Goal: Task Accomplishment & Management: Manage account settings

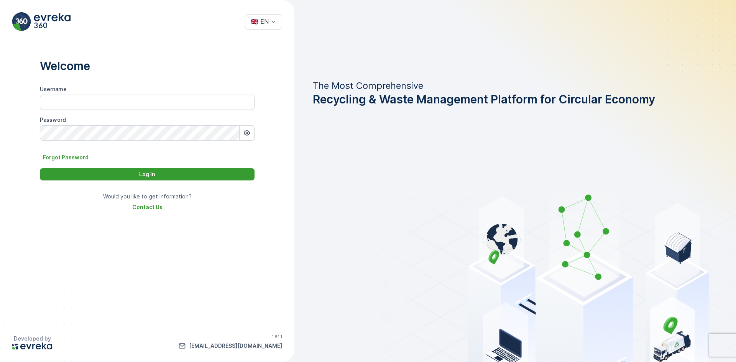
type input "[DOMAIN_NAME]"
click at [100, 171] on div "Log In" at bounding box center [147, 175] width 206 height 8
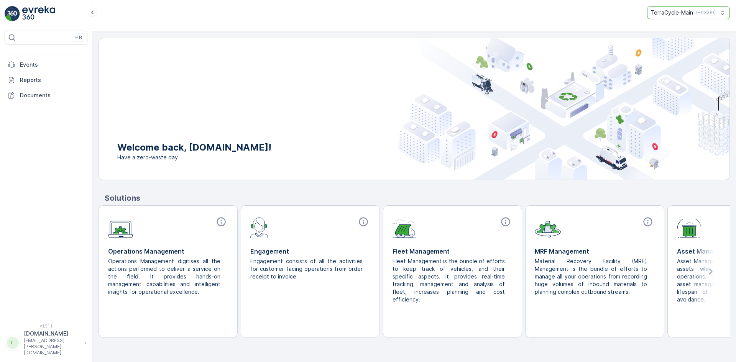
click at [673, 13] on p "TerraCycle-Main" at bounding box center [672, 13] width 43 height 8
type input "uk"
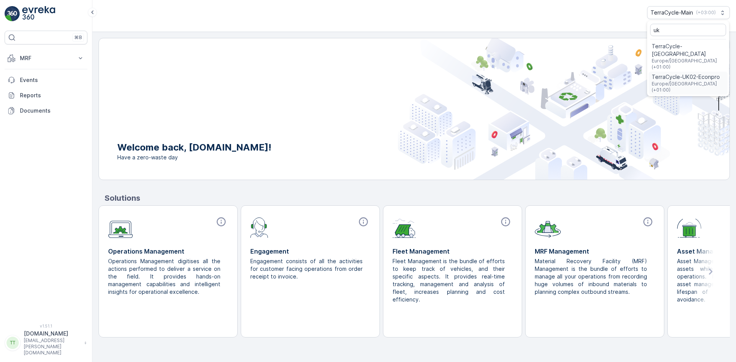
click at [657, 73] on span "TerraCycle-UK02-Econpro" at bounding box center [688, 77] width 73 height 8
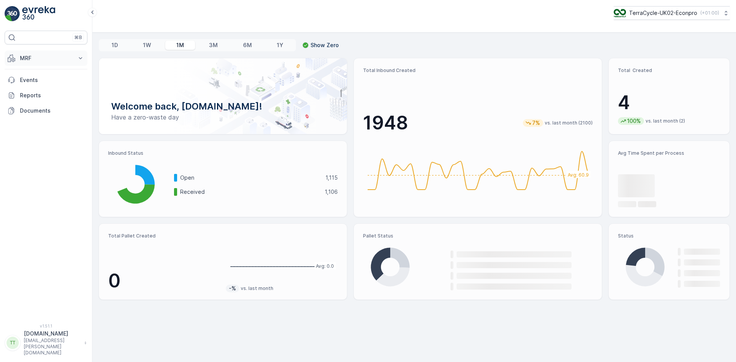
click at [37, 61] on p "MRF" at bounding box center [46, 58] width 52 height 8
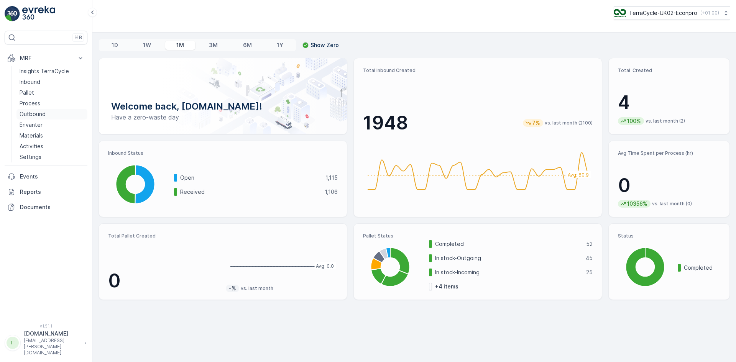
click at [48, 115] on link "Outbound" at bounding box center [51, 114] width 71 height 11
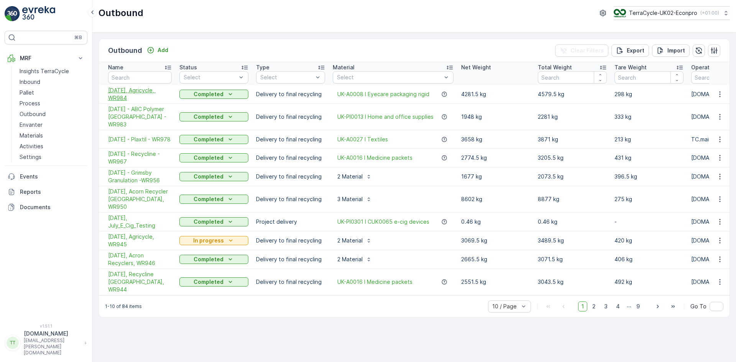
click at [128, 91] on span "30/09/2025, Agricycle, WR984" at bounding box center [140, 94] width 64 height 15
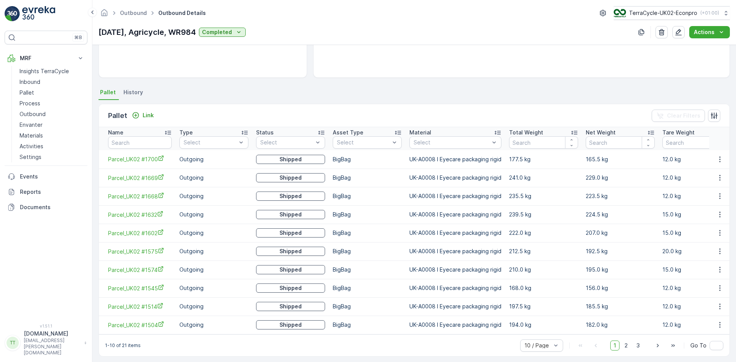
scroll to position [135, 0]
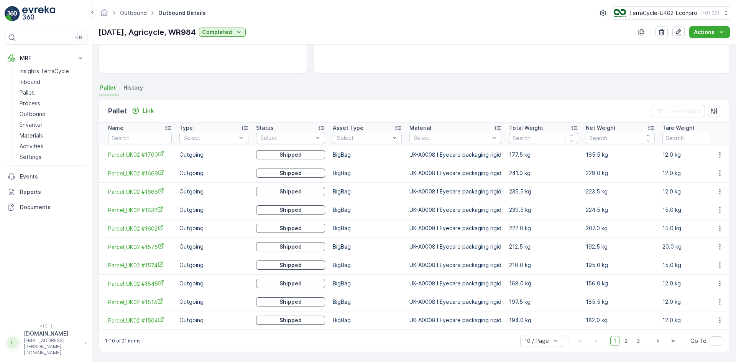
click at [321, 125] on icon at bounding box center [322, 128] width 8 height 8
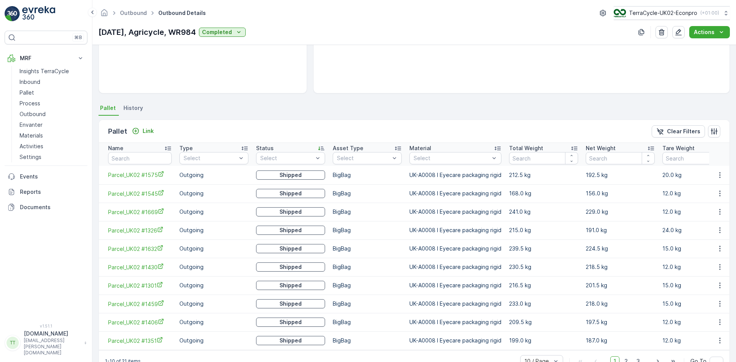
scroll to position [135, 0]
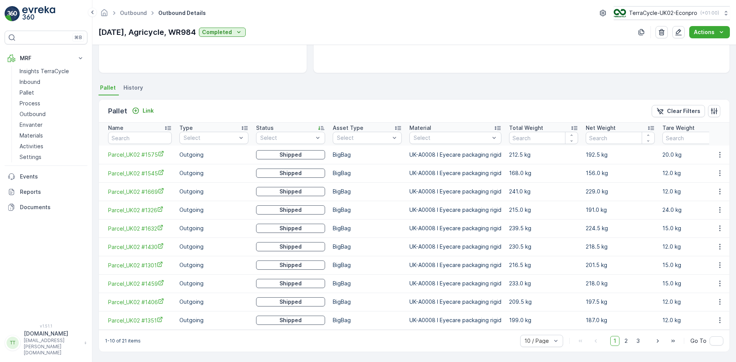
click at [322, 127] on icon at bounding box center [321, 129] width 6 height 4
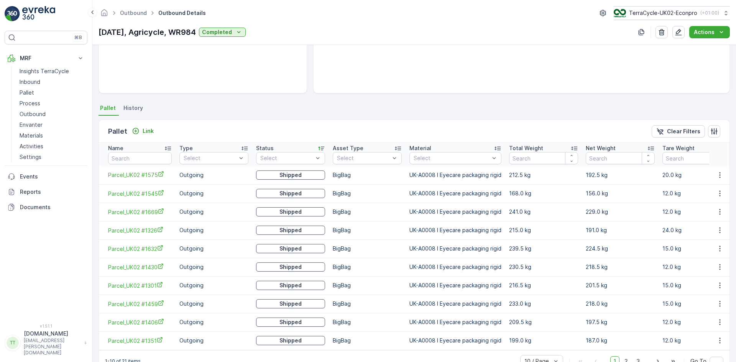
scroll to position [135, 0]
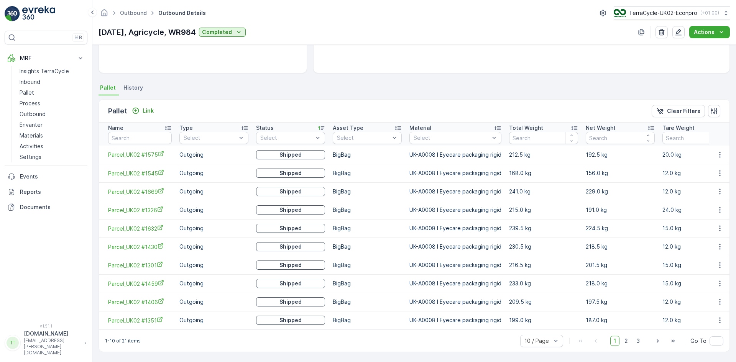
click at [323, 124] on icon at bounding box center [322, 128] width 8 height 8
click at [26, 81] on p "Inbound" at bounding box center [30, 82] width 21 height 8
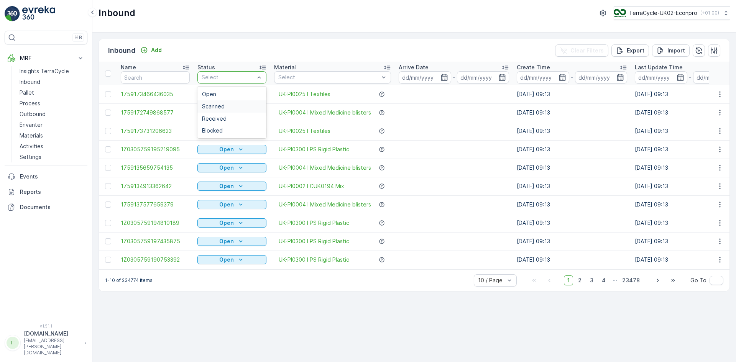
click at [235, 108] on div "Scanned" at bounding box center [232, 107] width 60 height 6
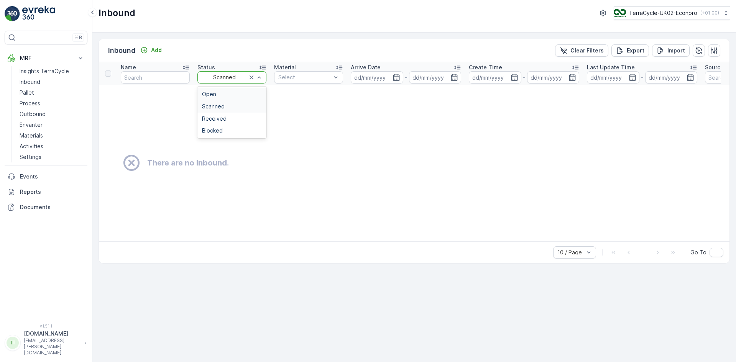
click at [236, 95] on div "Open" at bounding box center [232, 94] width 60 height 6
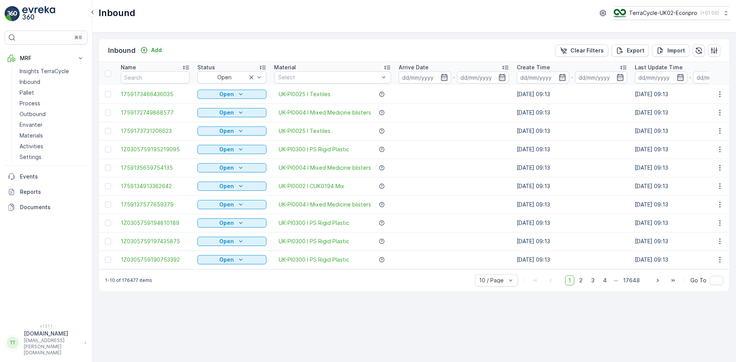
click at [506, 67] on icon at bounding box center [505, 68] width 6 height 4
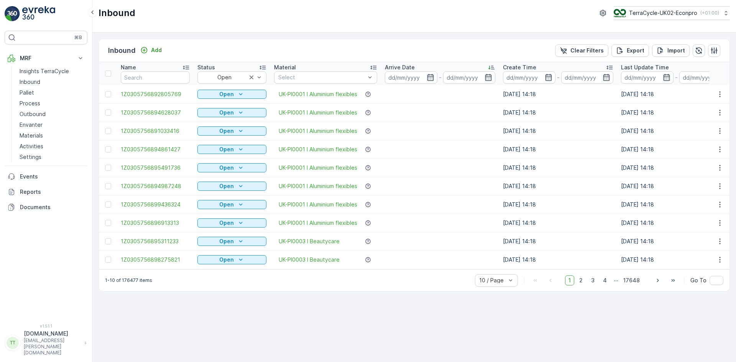
click at [494, 67] on icon at bounding box center [492, 68] width 8 height 8
click at [240, 117] on div "Received" at bounding box center [232, 119] width 60 height 6
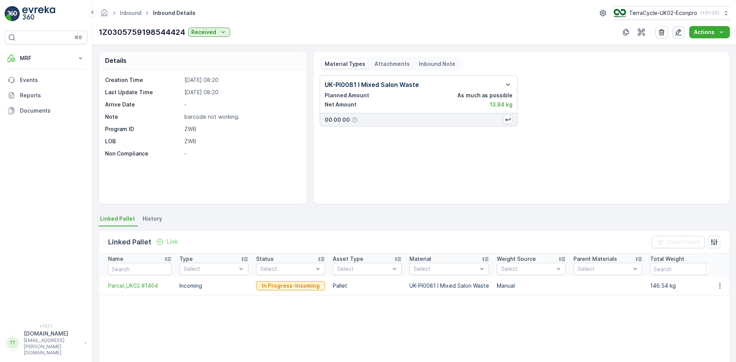
click at [682, 33] on icon "button" at bounding box center [679, 32] width 8 height 8
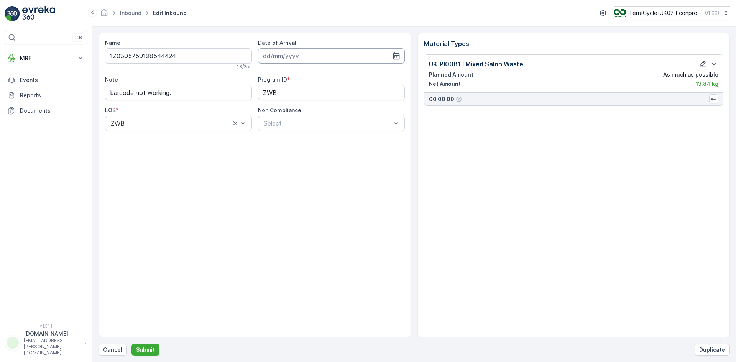
click at [290, 56] on input at bounding box center [331, 55] width 147 height 15
click at [312, 150] on div "24" at bounding box center [312, 151] width 12 height 12
type input "24.09.2025"
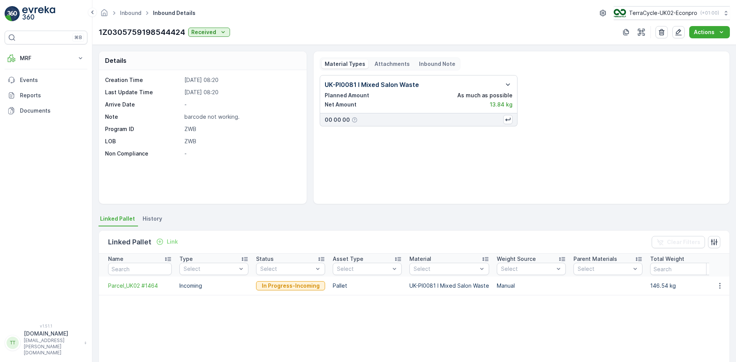
click at [153, 217] on span "History" at bounding box center [153, 219] width 20 height 8
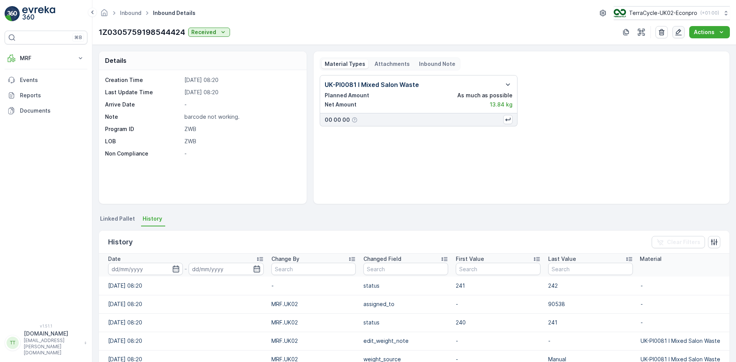
click at [678, 33] on icon "button" at bounding box center [679, 32] width 8 height 8
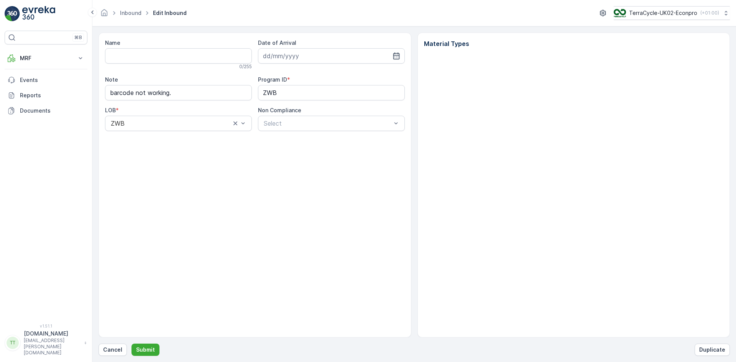
type input "1Z0305759198544424"
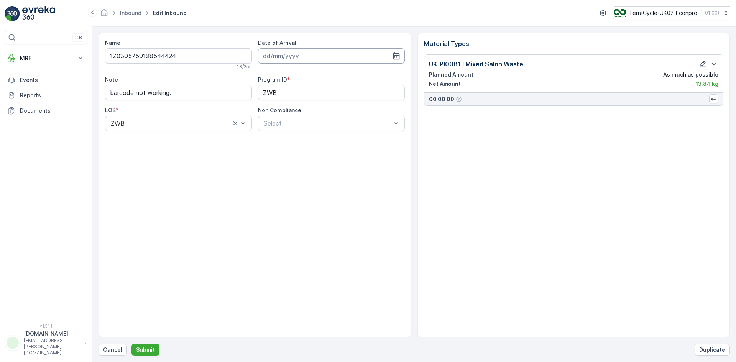
click at [321, 58] on input at bounding box center [331, 55] width 147 height 15
click at [330, 76] on icon "button" at bounding box center [332, 75] width 8 height 8
click at [329, 122] on div "7" at bounding box center [326, 120] width 12 height 12
type input "07.08.2025"
click at [217, 92] on input "barcode not working." at bounding box center [178, 92] width 147 height 15
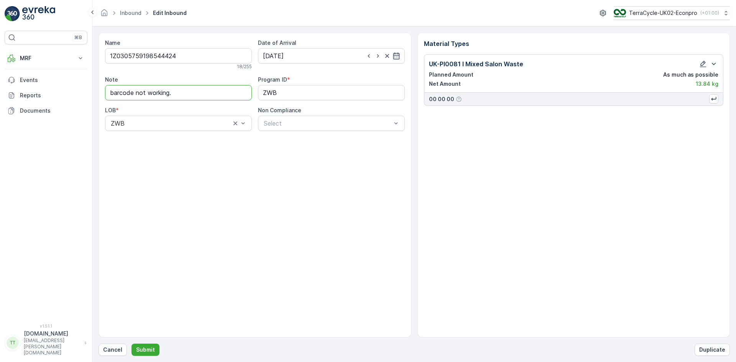
type input "barcode not working. (KJ updated the arrival date)"
click at [221, 190] on div "Name 1Z0305759198544424 18 / 255 Date of Arrival 07.08.2025 Note barcode not wo…" at bounding box center [255, 185] width 313 height 305
click at [149, 346] on p "Submit" at bounding box center [145, 350] width 19 height 8
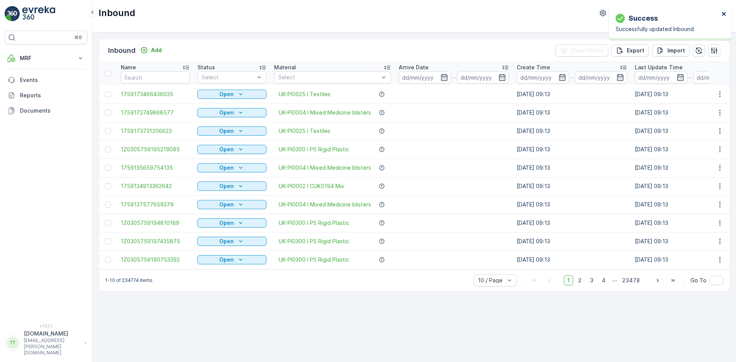
click at [723, 14] on icon "close" at bounding box center [724, 14] width 5 height 6
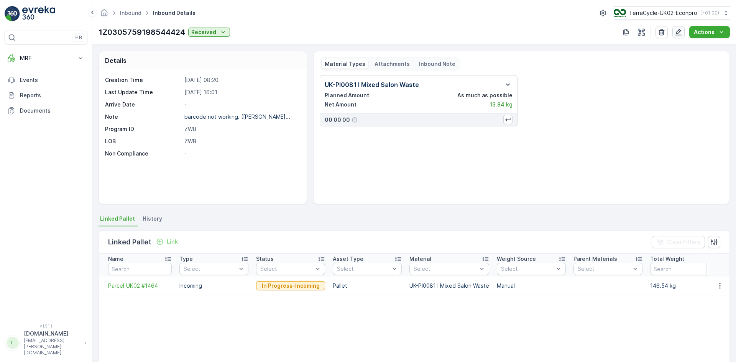
click at [681, 34] on icon "button" at bounding box center [679, 32] width 8 height 8
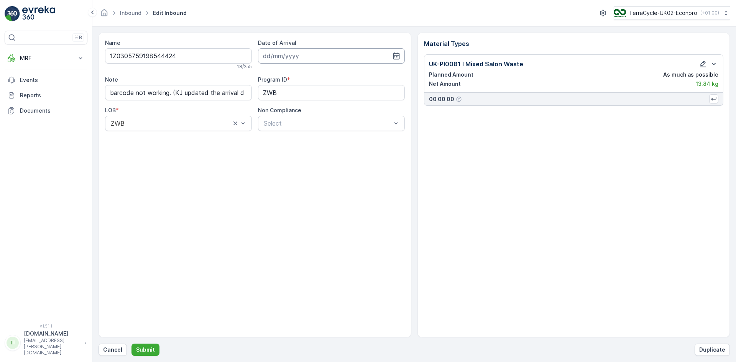
click at [278, 54] on input at bounding box center [331, 55] width 147 height 15
click at [301, 165] on div "30" at bounding box center [299, 166] width 12 height 12
type input "[DATE]"
click at [150, 349] on p "Submit" at bounding box center [145, 350] width 19 height 8
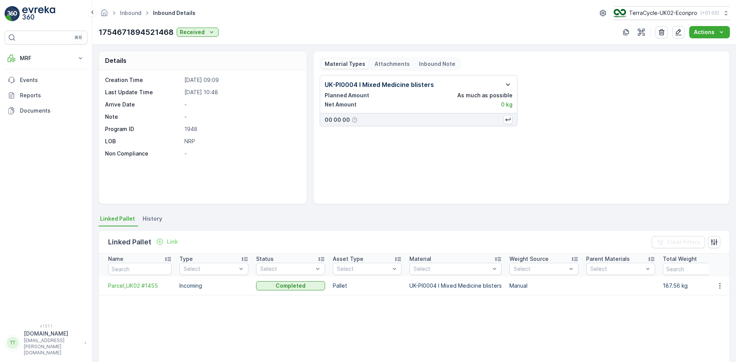
click at [504, 83] on icon "button" at bounding box center [508, 84] width 9 height 9
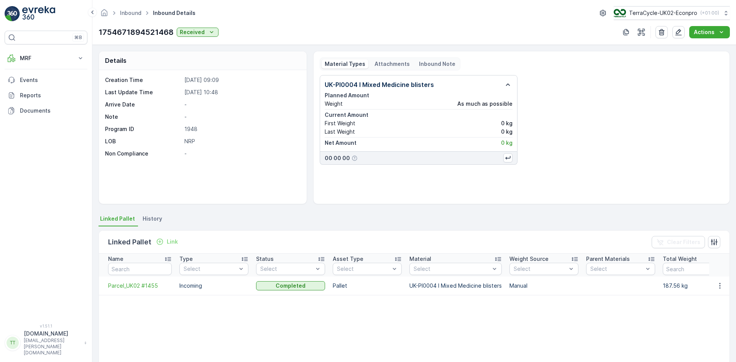
click at [194, 128] on p "1948" at bounding box center [241, 129] width 114 height 8
copy p "1948"
click at [61, 58] on p "MRF" at bounding box center [46, 58] width 52 height 8
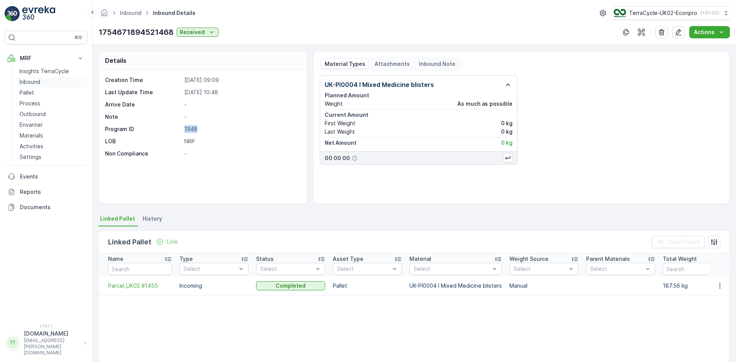
click at [46, 83] on link "Inbound" at bounding box center [51, 82] width 71 height 11
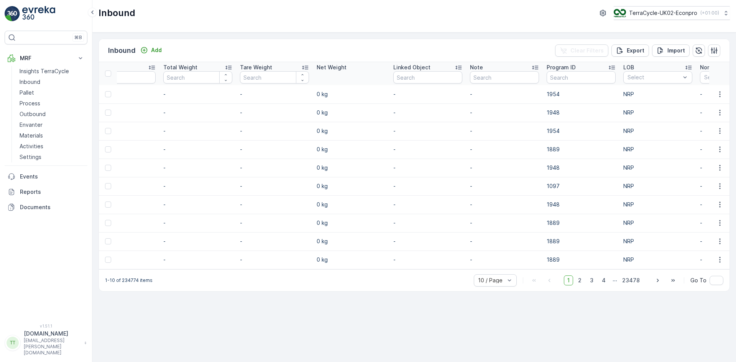
scroll to position [0, 744]
click at [558, 77] on input "text" at bounding box center [580, 77] width 69 height 12
paste input "1948"
type input "1948"
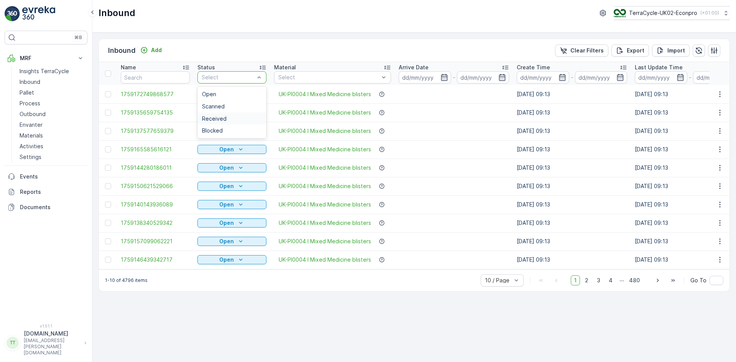
click at [236, 118] on div "Received" at bounding box center [232, 119] width 60 height 6
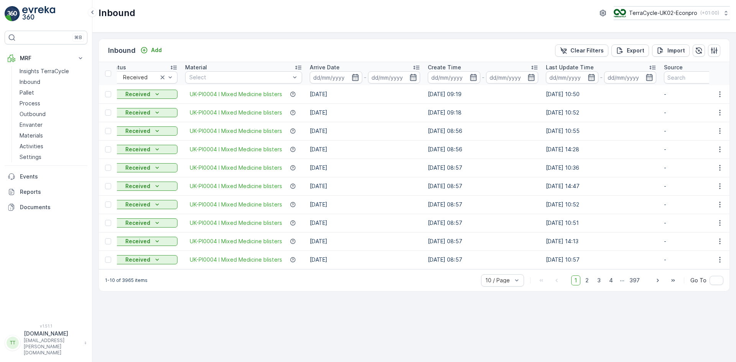
scroll to position [0, 81]
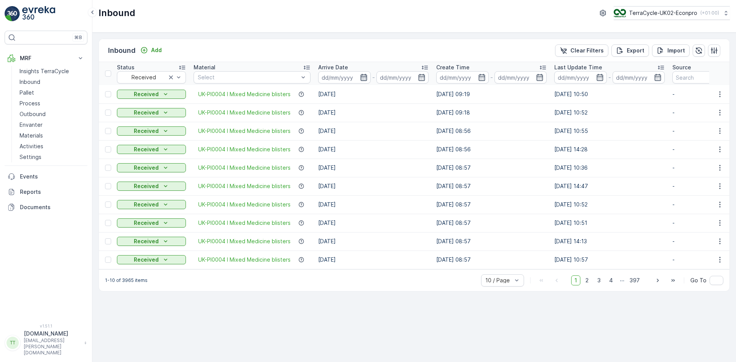
click at [363, 77] on icon "button" at bounding box center [363, 77] width 7 height 7
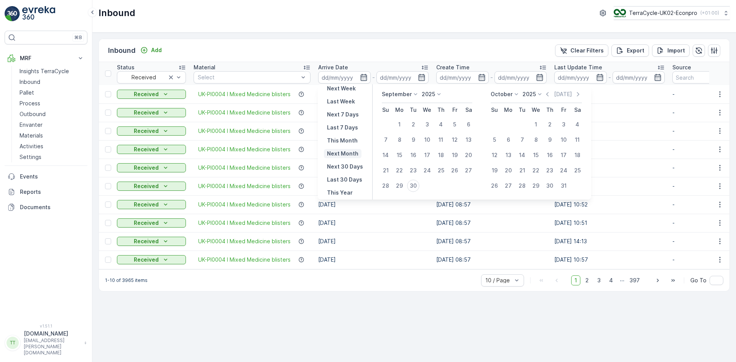
scroll to position [69, 0]
click at [345, 181] on p "This Year" at bounding box center [340, 182] width 26 height 8
type input "01.01.2025"
type input "31.12.2025"
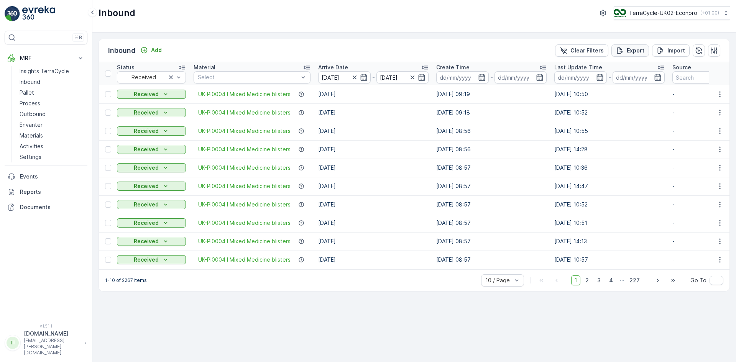
click at [635, 47] on p "Export" at bounding box center [636, 51] width 18 height 8
click at [43, 192] on p "Reports" at bounding box center [52, 192] width 64 height 8
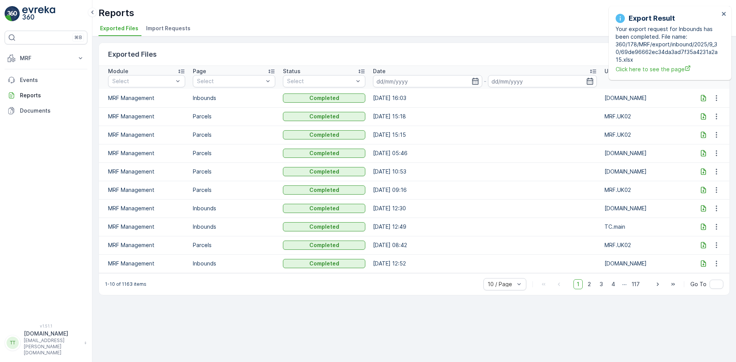
click at [706, 98] on icon at bounding box center [703, 98] width 5 height 7
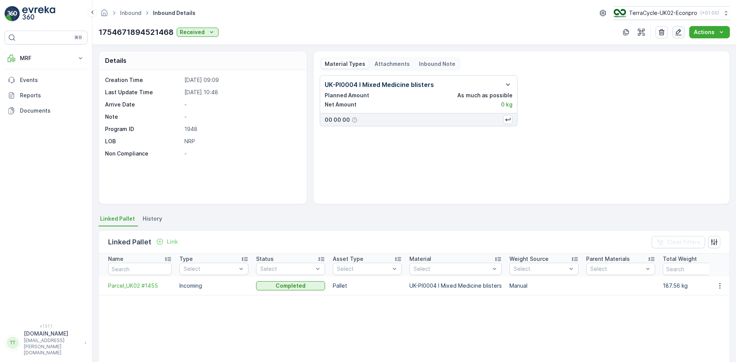
click at [678, 28] on button "button" at bounding box center [679, 32] width 12 height 12
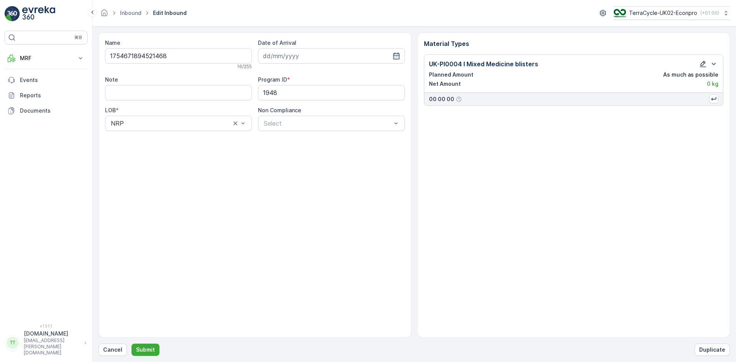
click at [703, 64] on icon "button" at bounding box center [703, 64] width 8 height 8
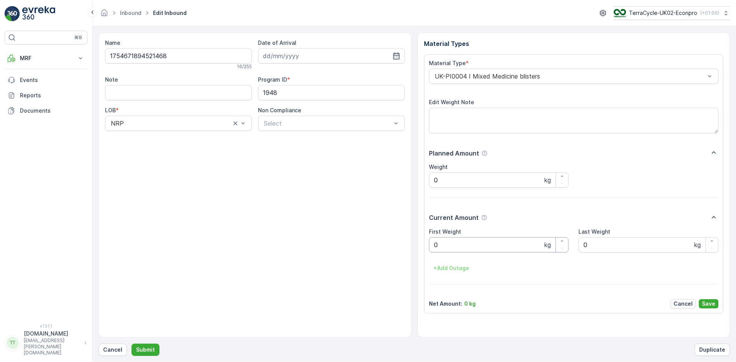
click at [441, 245] on Weight "0" at bounding box center [499, 244] width 140 height 15
type Weight "0.7"
click at [178, 95] on input "Note" at bounding box center [178, 92] width 147 height 15
type input "KJ - Updated weight avg weight for the parcel and the arrival date as well."
click at [197, 93] on input "KJ - Updated weight avg weight for the parcel and the arrival date as well." at bounding box center [178, 92] width 147 height 15
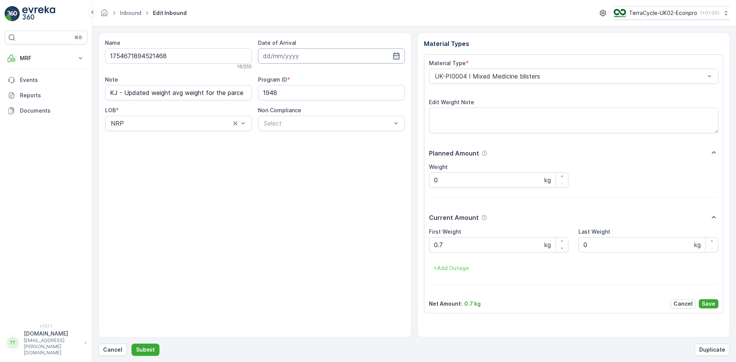
click at [273, 52] on input at bounding box center [331, 55] width 147 height 15
click at [299, 165] on div "30" at bounding box center [299, 166] width 12 height 12
type input "[DATE]"
click at [713, 304] on p "Save" at bounding box center [708, 304] width 13 height 8
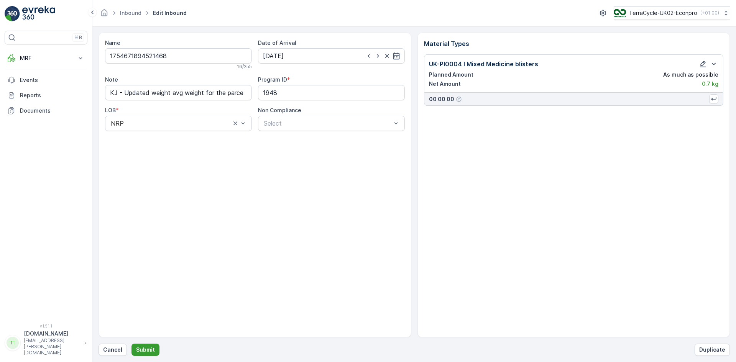
click at [150, 349] on p "Submit" at bounding box center [145, 350] width 19 height 8
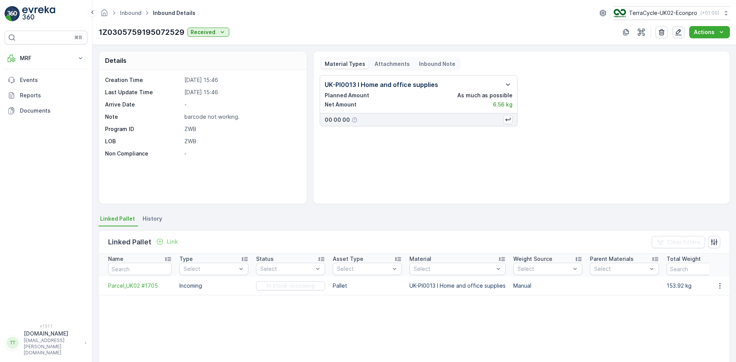
click at [680, 32] on icon "button" at bounding box center [679, 32] width 8 height 8
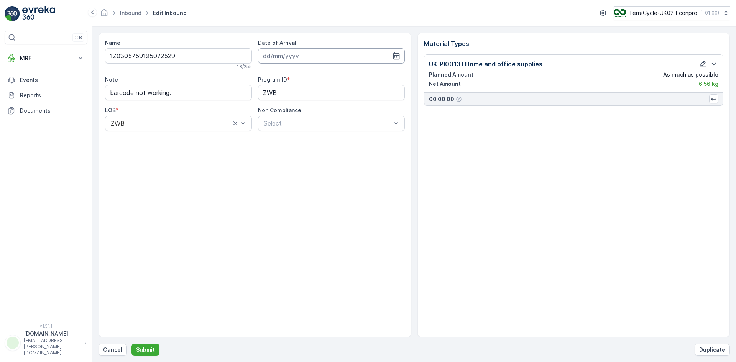
click at [307, 53] on input at bounding box center [331, 55] width 147 height 15
click at [283, 165] on div "29" at bounding box center [285, 166] width 12 height 12
type input "29.09.2025"
click at [203, 92] on input "barcode not working." at bounding box center [178, 92] width 147 height 15
type input "barcode not working. (KJ updated the arrival date)"
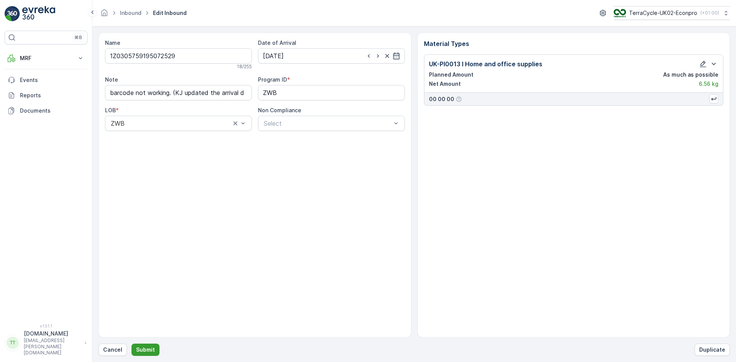
click at [153, 349] on p "Submit" at bounding box center [145, 350] width 19 height 8
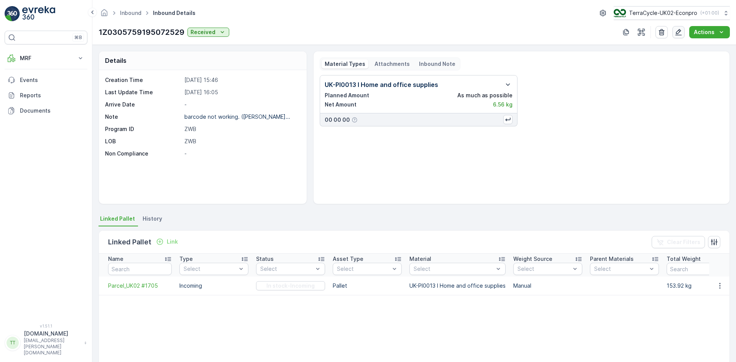
click at [681, 34] on icon "button" at bounding box center [679, 32] width 8 height 8
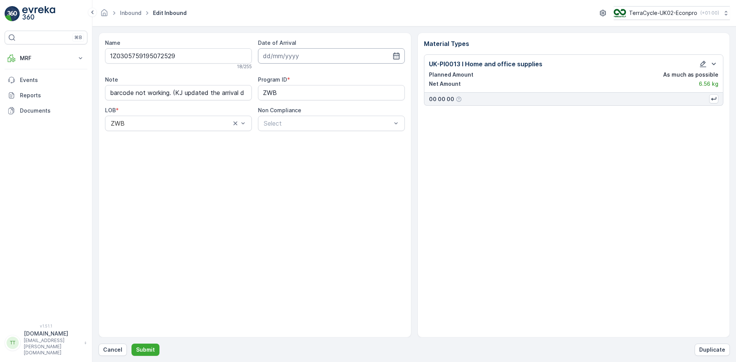
click at [277, 55] on input at bounding box center [331, 55] width 147 height 15
click at [300, 166] on div "30" at bounding box center [299, 166] width 12 height 12
type input "[DATE]"
click at [149, 349] on p "Submit" at bounding box center [145, 350] width 19 height 8
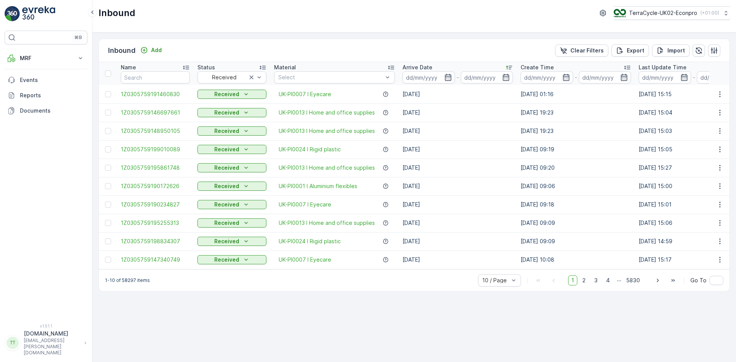
click at [509, 68] on icon at bounding box center [509, 68] width 6 height 4
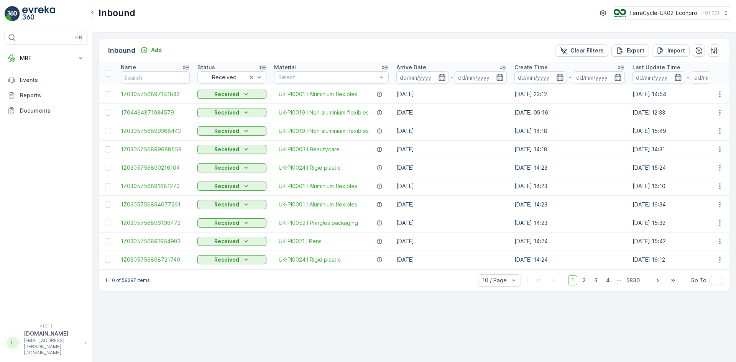
click at [506, 68] on icon at bounding box center [503, 68] width 6 height 4
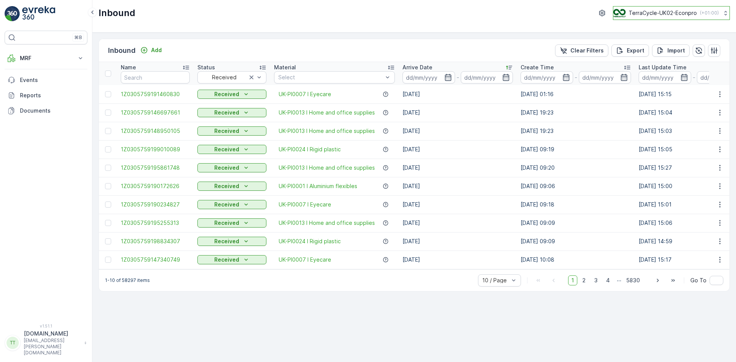
click at [648, 16] on p "TerraCycle-UK02-Econpro" at bounding box center [663, 13] width 68 height 8
type input "fr"
click at [640, 49] on span "TerraCycle- FR02 -MRF" at bounding box center [662, 47] width 86 height 8
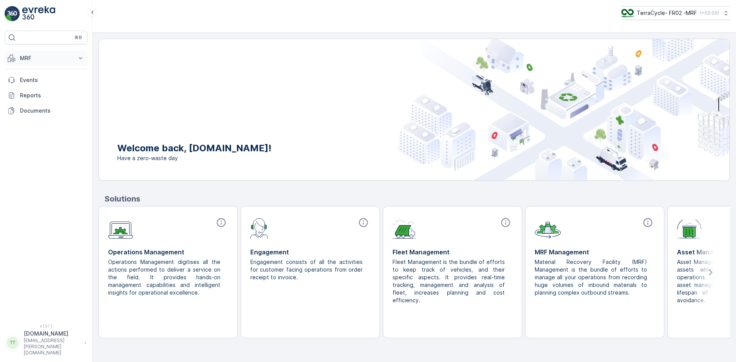
click at [37, 53] on button "MRF" at bounding box center [46, 58] width 83 height 15
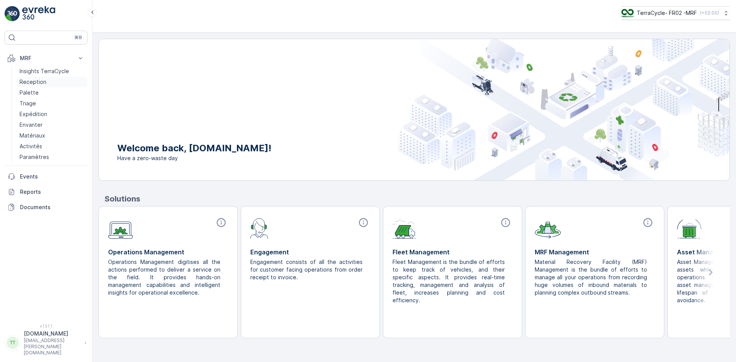
click at [38, 84] on p "Reception" at bounding box center [33, 82] width 27 height 8
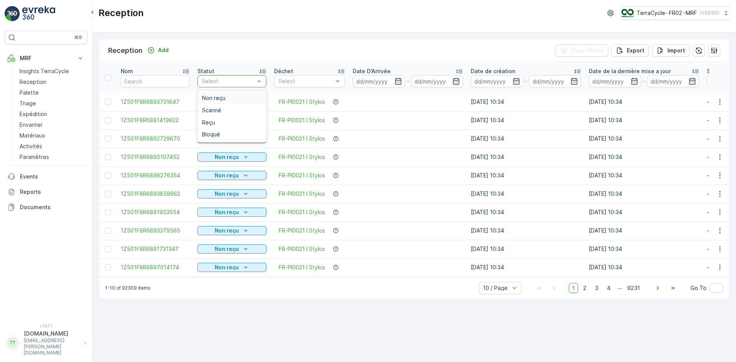
click at [226, 97] on div "Non reçu" at bounding box center [232, 98] width 60 height 6
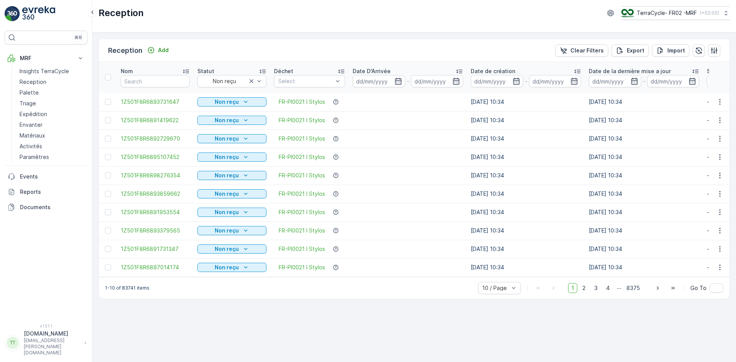
click at [458, 71] on icon at bounding box center [460, 71] width 8 height 8
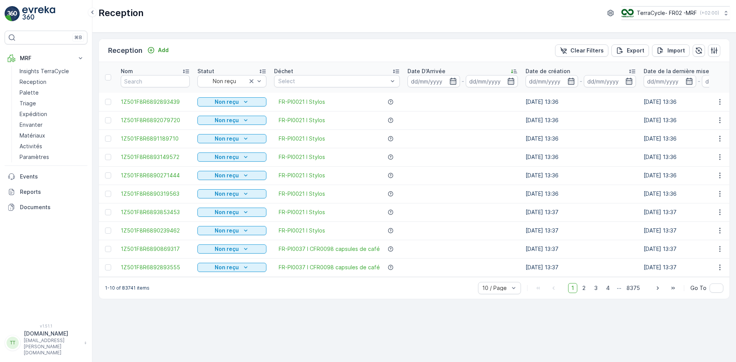
click at [512, 69] on icon at bounding box center [514, 71] width 8 height 8
click at [513, 70] on icon at bounding box center [514, 72] width 6 height 4
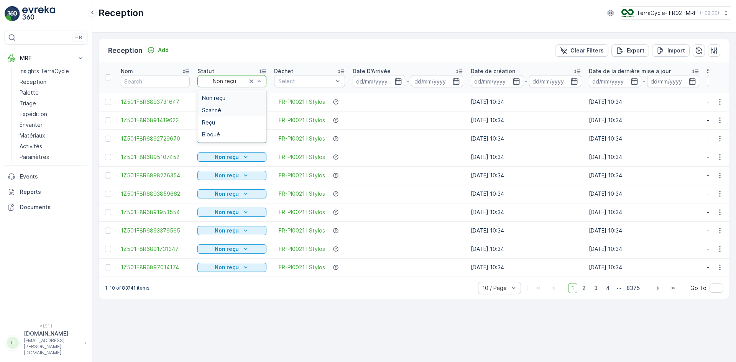
click at [230, 108] on div "Scanné" at bounding box center [232, 110] width 60 height 6
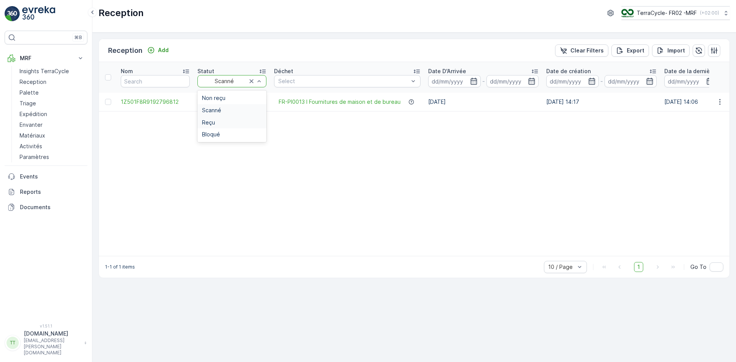
click at [221, 124] on div "Reçu" at bounding box center [232, 123] width 60 height 6
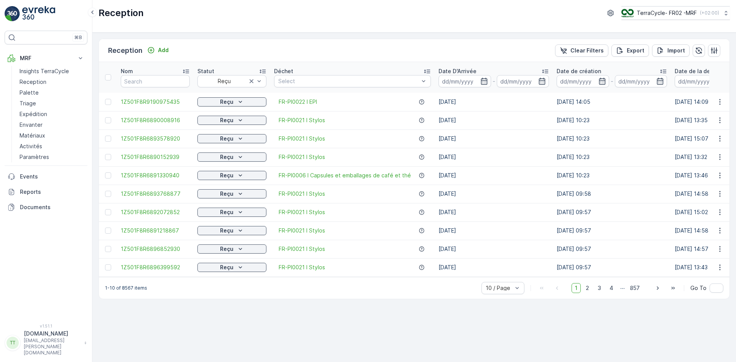
click at [542, 69] on icon at bounding box center [545, 71] width 8 height 8
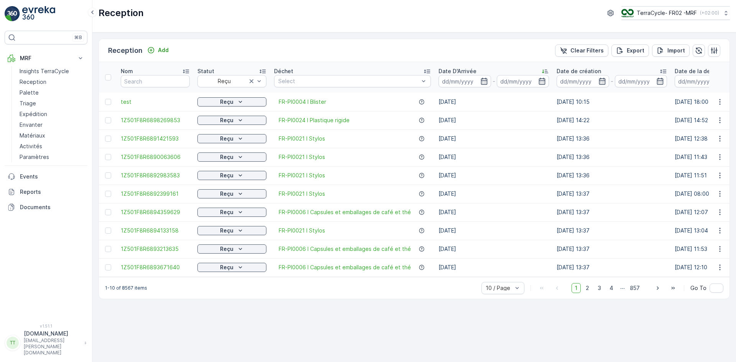
click at [542, 69] on icon at bounding box center [545, 71] width 8 height 8
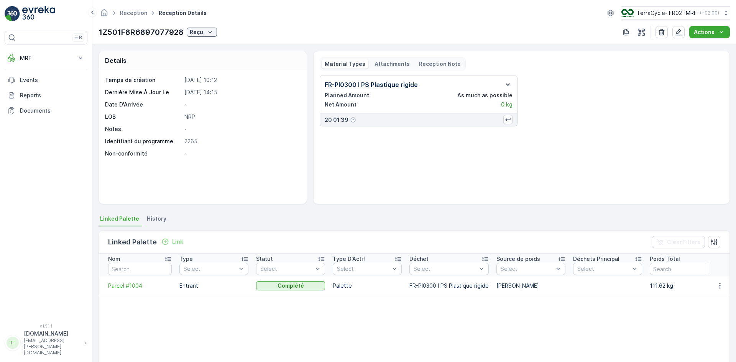
click at [510, 82] on icon "button" at bounding box center [508, 84] width 9 height 9
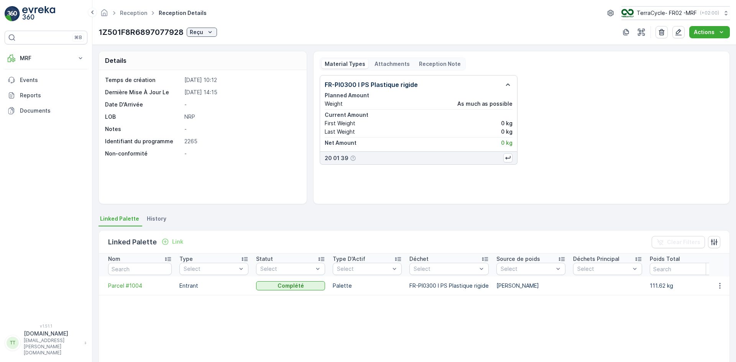
click at [193, 140] on p "2265" at bounding box center [241, 142] width 114 height 8
click at [193, 139] on p "2265" at bounding box center [241, 142] width 114 height 8
click at [192, 142] on p "2265" at bounding box center [241, 142] width 114 height 8
click at [191, 142] on p "2265" at bounding box center [241, 142] width 114 height 8
copy p "2265"
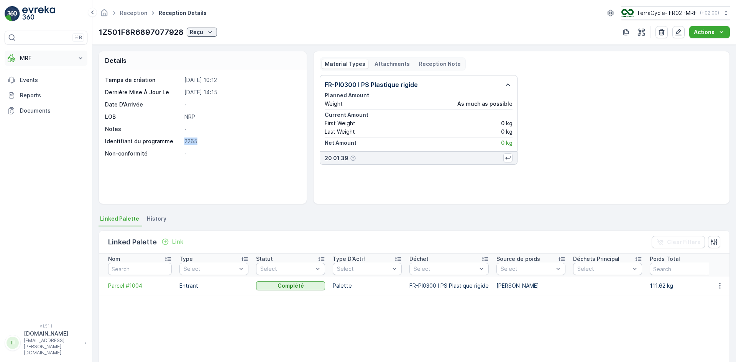
click at [45, 55] on p "MRF" at bounding box center [46, 58] width 52 height 8
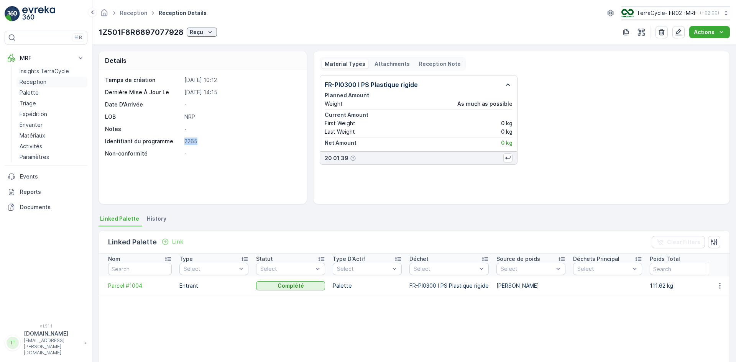
click at [40, 84] on p "Reception" at bounding box center [33, 82] width 27 height 8
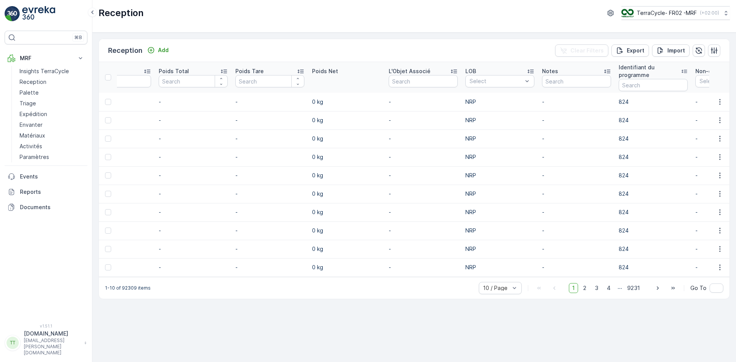
scroll to position [0, 709]
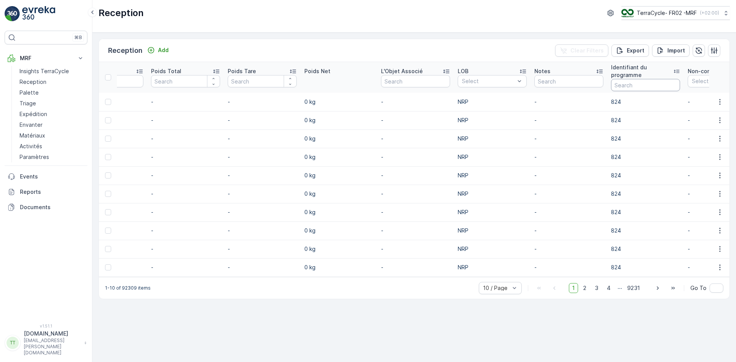
click at [622, 86] on input "text" at bounding box center [645, 85] width 69 height 12
paste input "2265"
type input "2265"
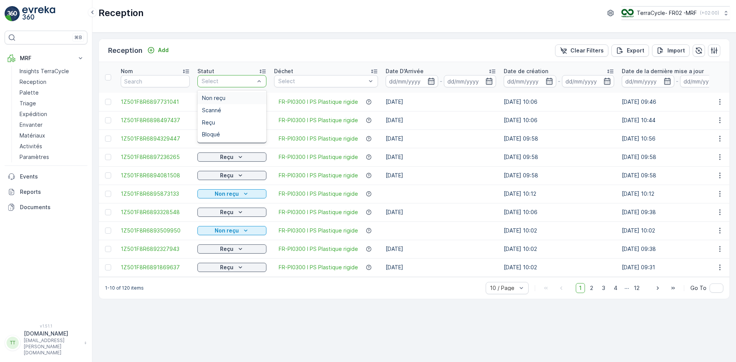
click at [260, 77] on div at bounding box center [259, 82] width 8 height 12
click at [232, 121] on div "Reçu" at bounding box center [232, 123] width 60 height 6
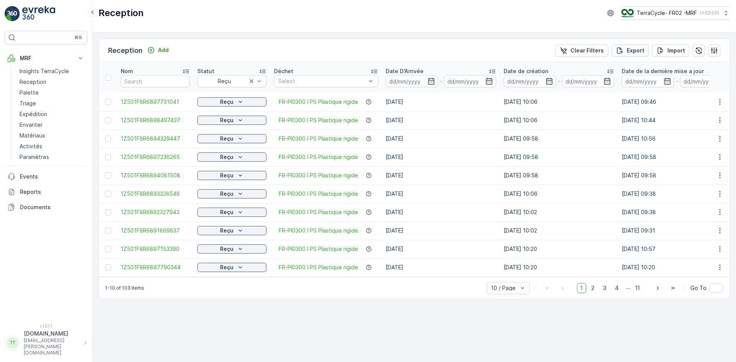
click at [634, 52] on p "Export" at bounding box center [636, 51] width 18 height 8
click at [47, 190] on p "Reports" at bounding box center [52, 192] width 64 height 8
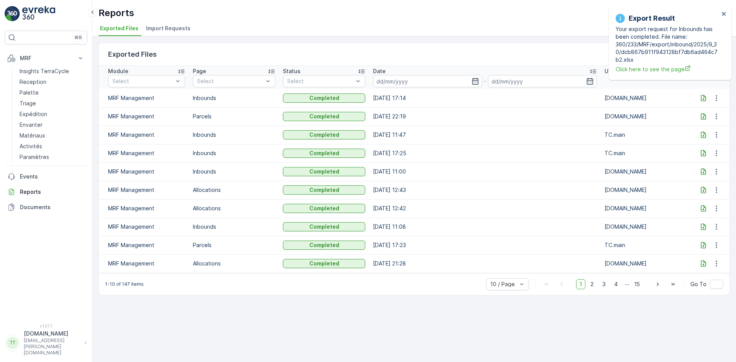
click at [703, 99] on icon at bounding box center [703, 98] width 5 height 7
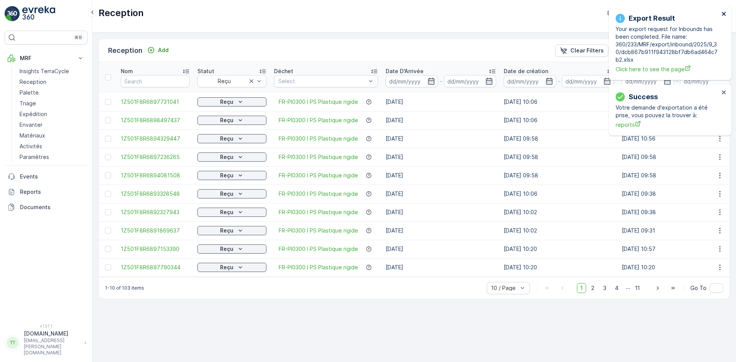
click at [726, 13] on icon "close" at bounding box center [724, 14] width 5 height 6
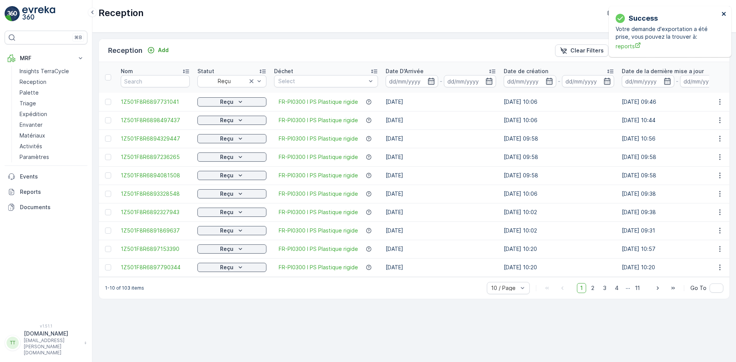
click at [723, 16] on icon "close" at bounding box center [724, 14] width 5 height 6
click at [430, 81] on icon "button" at bounding box center [431, 81] width 7 height 7
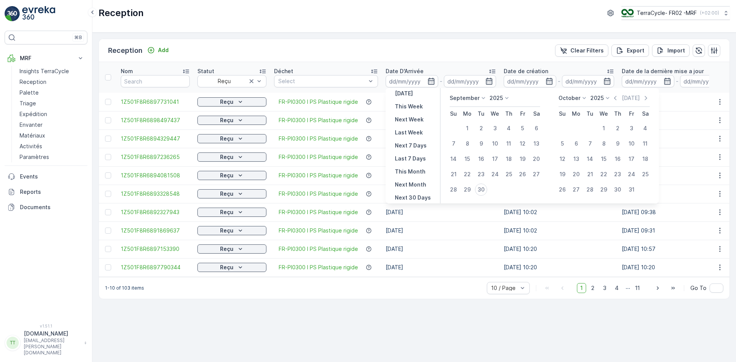
scroll to position [69, 0]
click at [413, 185] on p "This Year" at bounding box center [408, 186] width 26 height 8
type input "01.01.2025"
type input "31.12.2025"
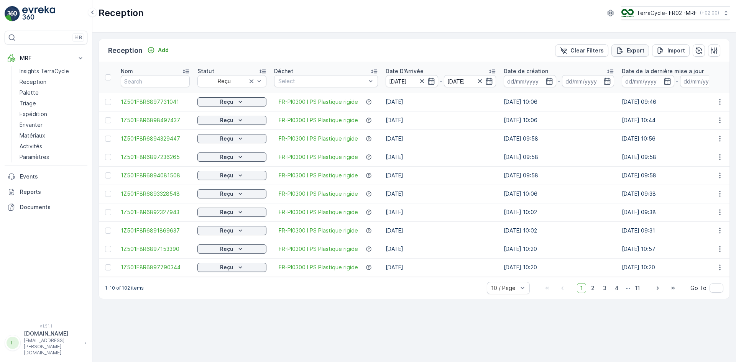
click at [639, 49] on p "Export" at bounding box center [636, 51] width 18 height 8
click at [38, 194] on p "Reports" at bounding box center [52, 192] width 64 height 8
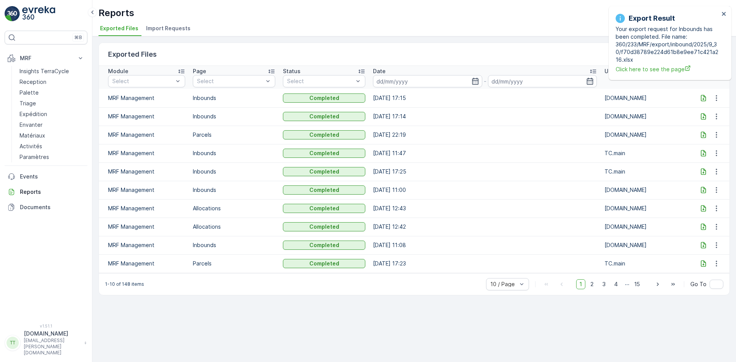
click at [705, 98] on icon at bounding box center [703, 98] width 5 height 7
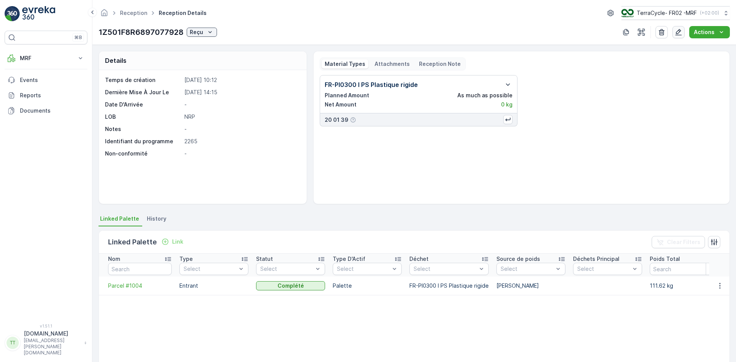
click at [680, 32] on icon "button" at bounding box center [679, 32] width 8 height 8
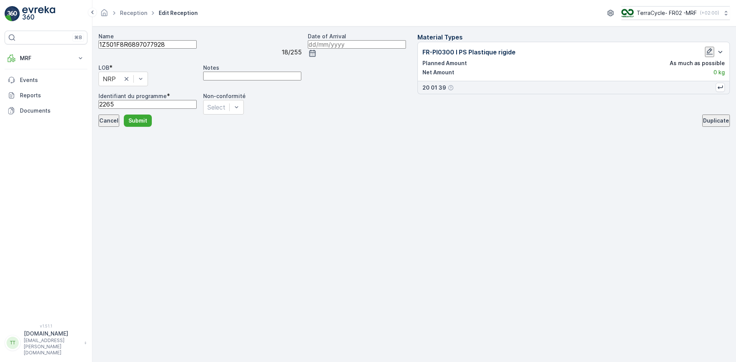
click at [706, 55] on icon "button" at bounding box center [710, 52] width 8 height 8
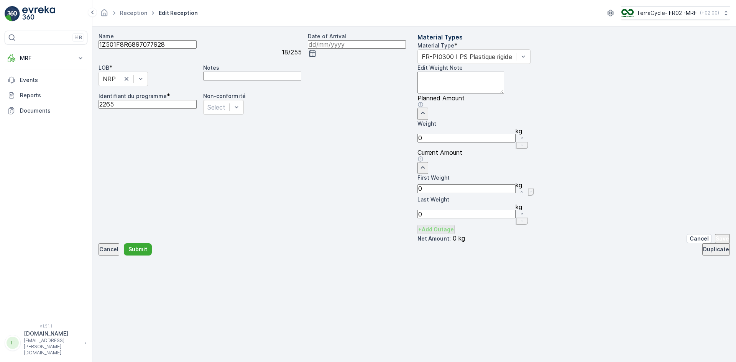
drag, startPoint x: 439, startPoint y: 246, endPoint x: 424, endPoint y: 246, distance: 15.3
click at [424, 244] on div "Material Type * FR-PI0300 I PS Plastique rigide Edit Weight Note Planned Amount…" at bounding box center [574, 143] width 313 height 202
type Weight "6.27"
click at [716, 243] on p "Save" at bounding box center [722, 239] width 13 height 8
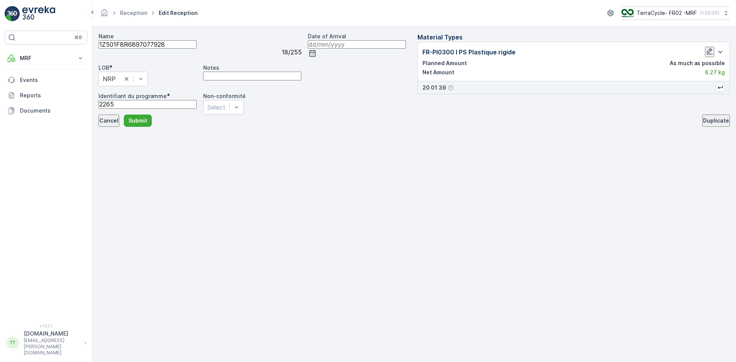
click at [308, 49] on input at bounding box center [357, 44] width 98 height 8
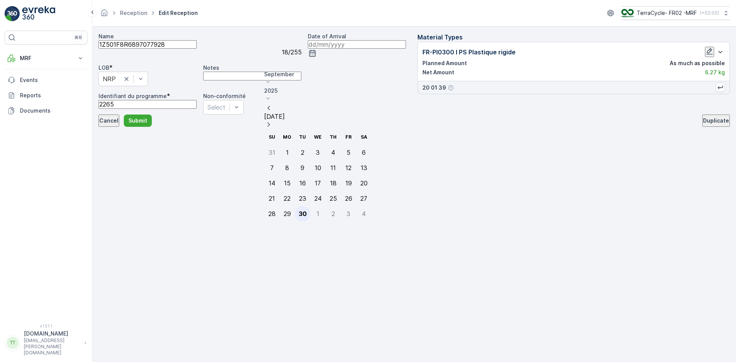
click at [301, 211] on div "30" at bounding box center [303, 214] width 8 height 7
type input "[DATE]"
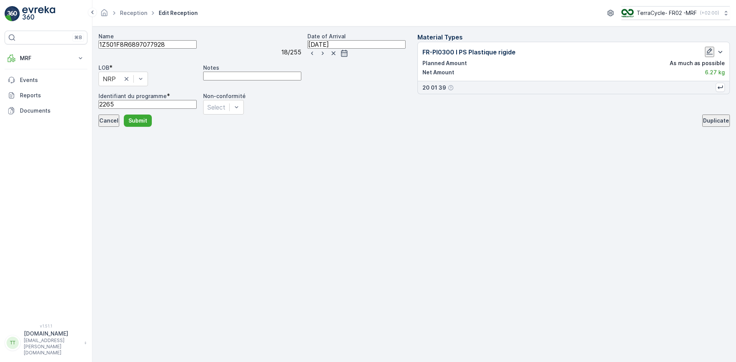
click at [283, 80] on input "Notes" at bounding box center [252, 76] width 98 height 8
type input "KJ - Updated weight avg weight for the parcel and the arrival date as well."
click at [301, 80] on input "KJ - Updated weight avg weight for the parcel and the arrival date as well." at bounding box center [252, 76] width 98 height 8
click at [147, 125] on p "Submit" at bounding box center [137, 121] width 19 height 8
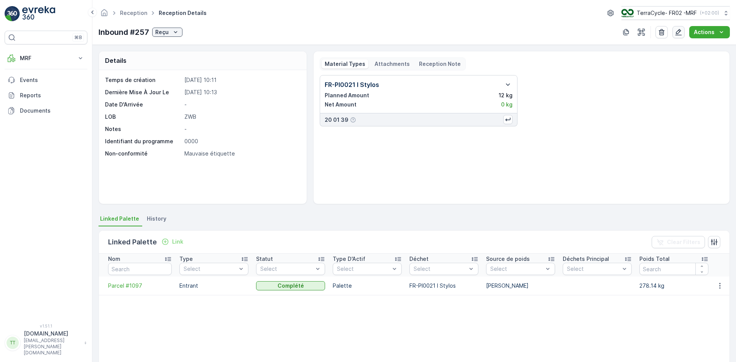
click at [682, 33] on icon "button" at bounding box center [679, 32] width 8 height 8
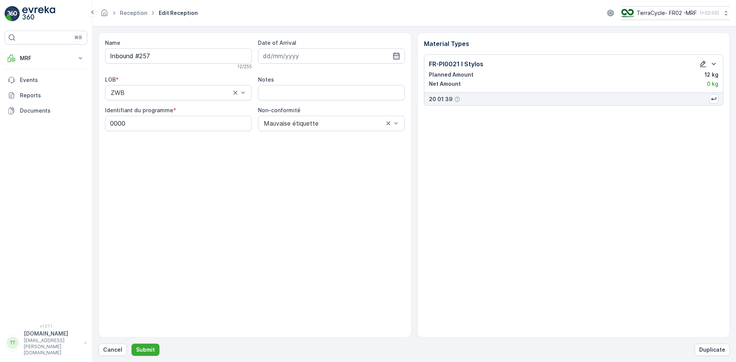
click at [704, 64] on icon "button" at bounding box center [703, 64] width 7 height 7
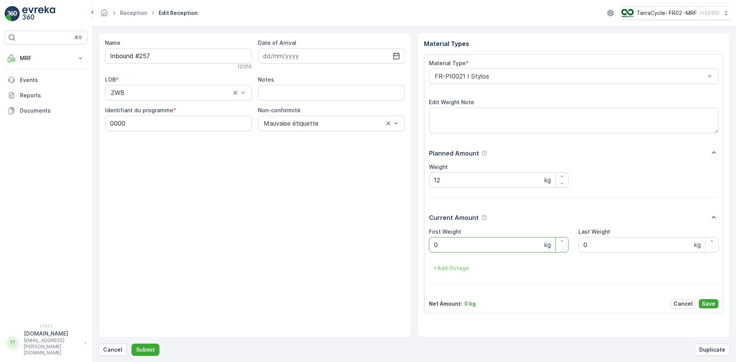
drag, startPoint x: 426, startPoint y: 244, endPoint x: 401, endPoint y: 245, distance: 24.9
click at [401, 245] on div "Name Inbound #257 12 / 255 Date of Arrival LOB * ZWB Notes Identifiant du progr…" at bounding box center [415, 185] width 632 height 305
type Weight "12"
drag, startPoint x: 452, startPoint y: 180, endPoint x: 417, endPoint y: 167, distance: 37.4
click at [403, 173] on div "Name Inbound #257 12 / 255 Date of Arrival LOB * ZWB Notes Identifiant du progr…" at bounding box center [415, 185] width 632 height 305
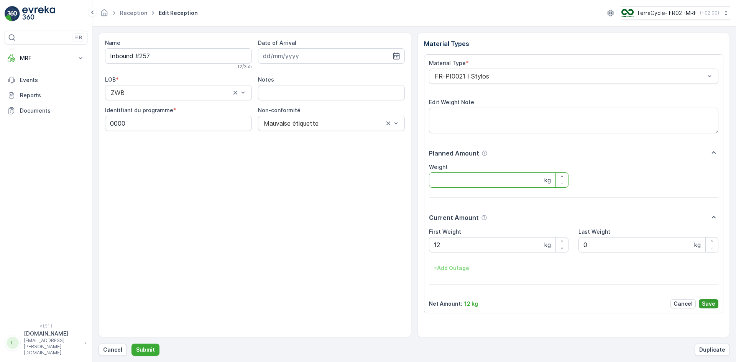
click at [714, 304] on p "Save" at bounding box center [708, 304] width 13 height 8
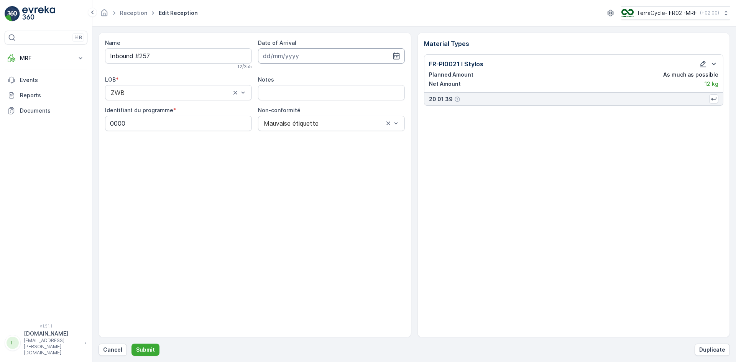
click at [283, 57] on input at bounding box center [331, 55] width 147 height 15
click at [300, 165] on div "30" at bounding box center [299, 166] width 12 height 12
type input "[DATE]"
click at [280, 90] on input "Notes" at bounding box center [331, 92] width 147 height 15
type input "KJ - Updated weight avg weight for the parcel and the arrival date as well."
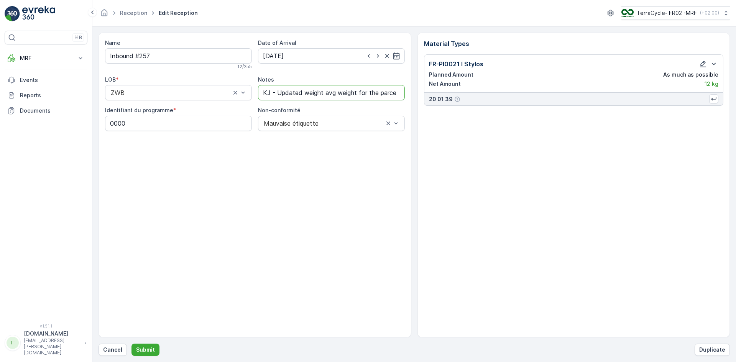
click at [303, 94] on input "KJ - Updated weight avg weight for the parcel and the arrival date as well." at bounding box center [331, 92] width 147 height 15
click at [372, 92] on input "Notes" at bounding box center [331, 92] width 147 height 15
type input "KJ- Updated the arrival date as arrival date value was missing"
click at [356, 94] on input "KJ- Updated the arrival date as arrival date value was missing" at bounding box center [331, 92] width 147 height 15
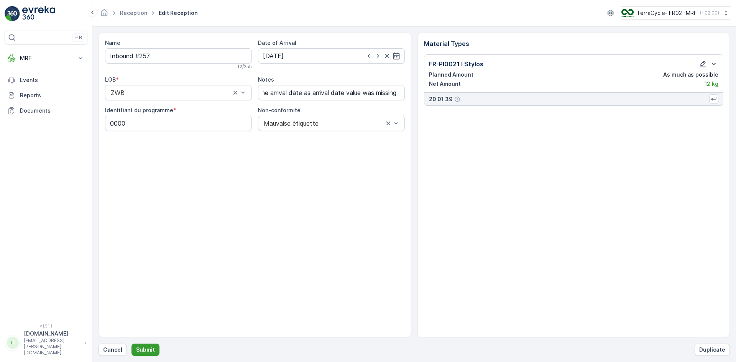
click at [153, 348] on button "Submit" at bounding box center [146, 350] width 28 height 12
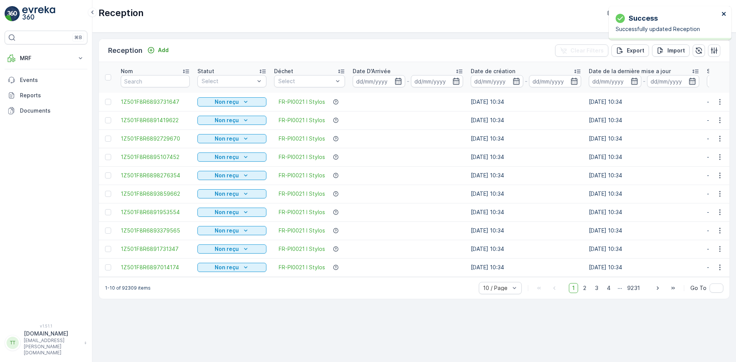
click at [726, 14] on icon "close" at bounding box center [724, 14] width 5 height 6
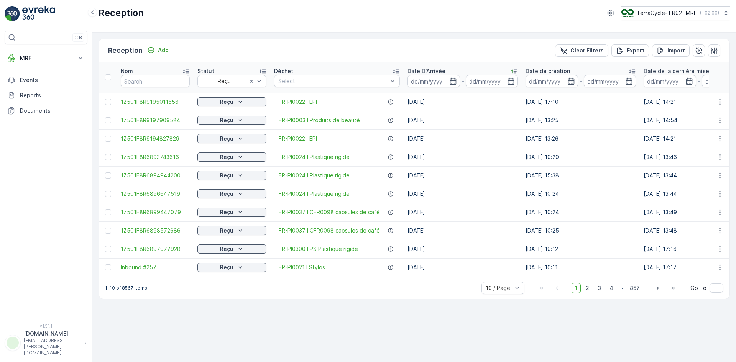
click at [511, 70] on icon at bounding box center [512, 72] width 2 height 4
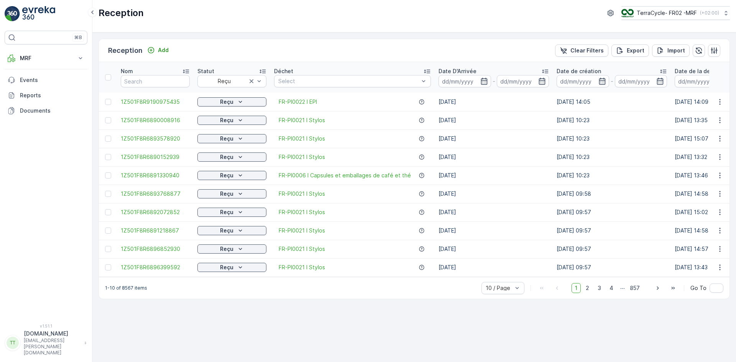
click at [542, 70] on icon at bounding box center [545, 72] width 6 height 4
